Goal: Book appointment/travel/reservation

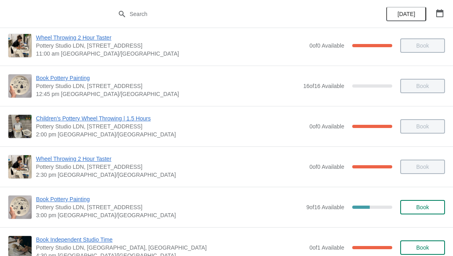
scroll to position [156, 0]
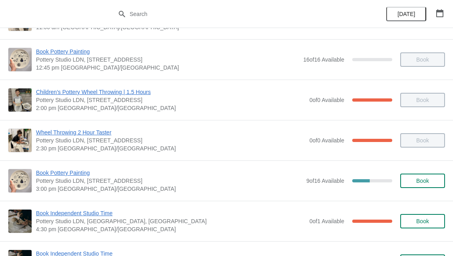
click at [433, 180] on span "Book" at bounding box center [422, 181] width 30 height 6
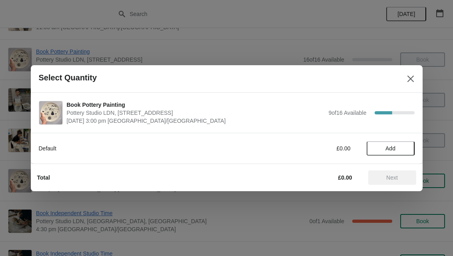
click at [398, 141] on button "Add" at bounding box center [391, 148] width 48 height 14
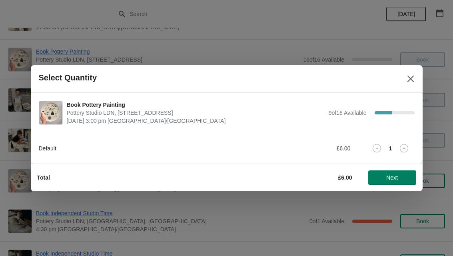
click at [407, 144] on div "Default £6.00 1" at bounding box center [227, 148] width 376 height 14
click at [413, 147] on div "1" at bounding box center [391, 148] width 48 height 8
click at [403, 148] on icon at bounding box center [404, 148] width 3 height 3
click at [395, 175] on span "Next" at bounding box center [392, 177] width 12 height 6
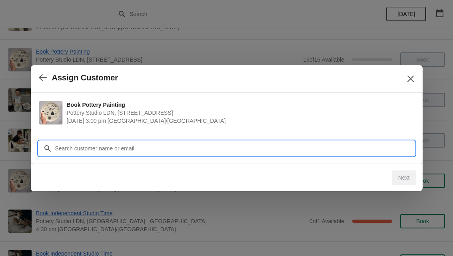
click at [295, 148] on input "Customer" at bounding box center [235, 148] width 360 height 14
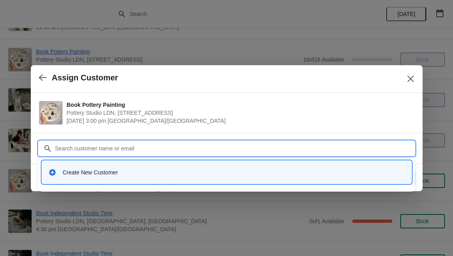
click at [289, 164] on div "Create New Customer" at bounding box center [226, 172] width 363 height 16
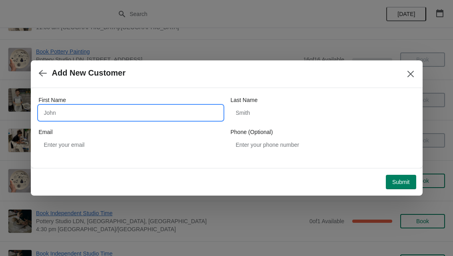
click at [74, 115] on input "First Name" at bounding box center [131, 113] width 184 height 14
type input "Amani"
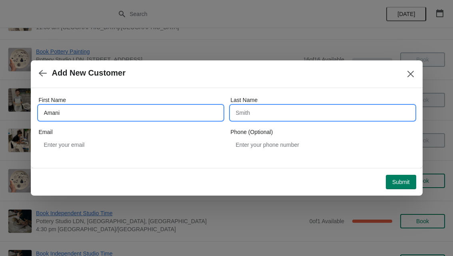
click at [349, 107] on input "Last Name" at bounding box center [323, 113] width 184 height 14
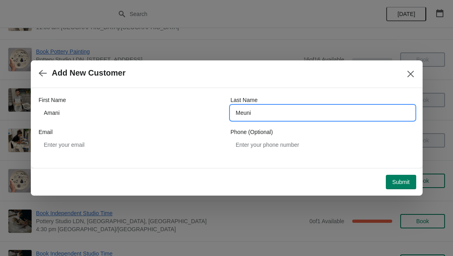
type input "Meuni"
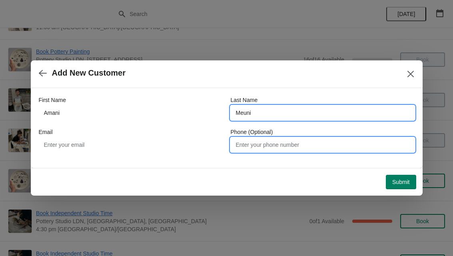
click at [351, 142] on input "Phone (Optional)" at bounding box center [323, 145] width 184 height 14
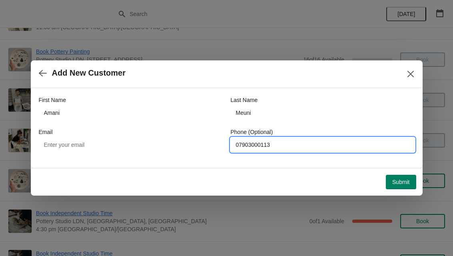
type input "07903000113"
click at [407, 177] on button "Submit" at bounding box center [401, 182] width 30 height 14
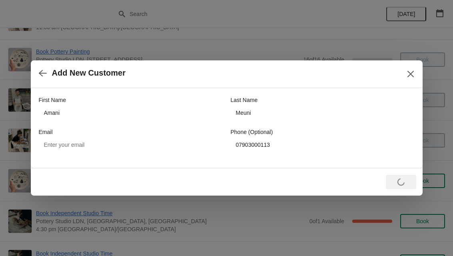
click at [411, 75] on icon "Close" at bounding box center [411, 74] width 8 height 8
